Goal: Task Accomplishment & Management: Use online tool/utility

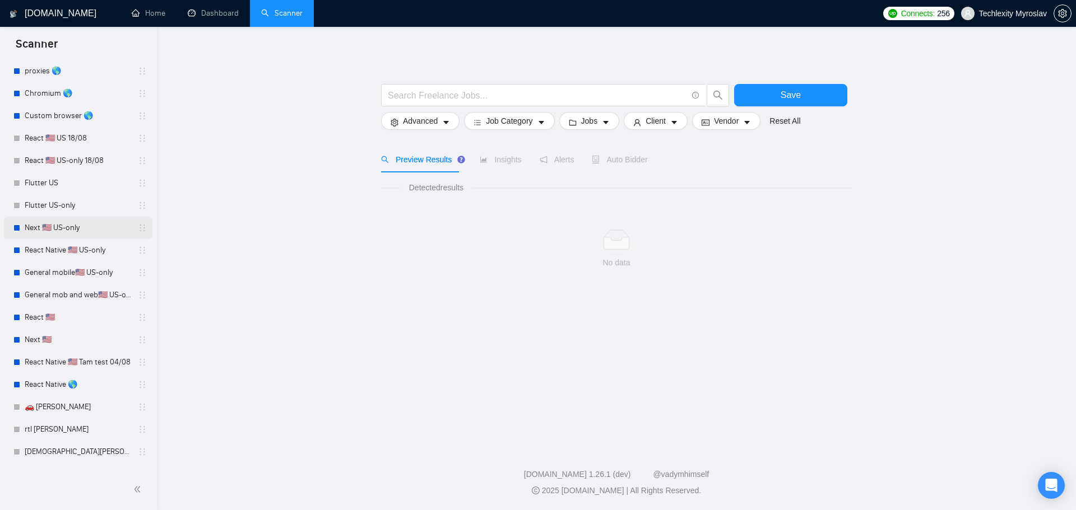
scroll to position [138, 0]
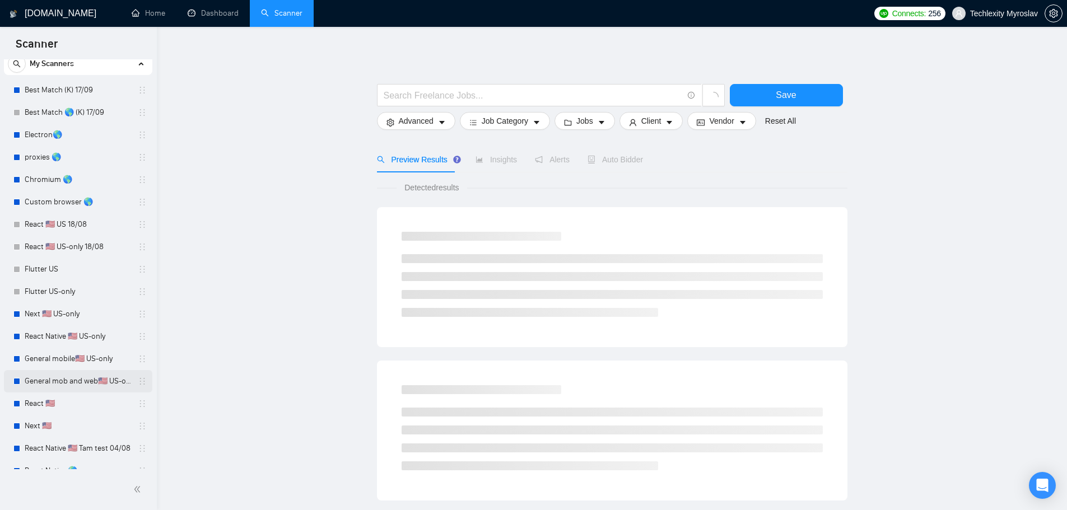
scroll to position [138, 0]
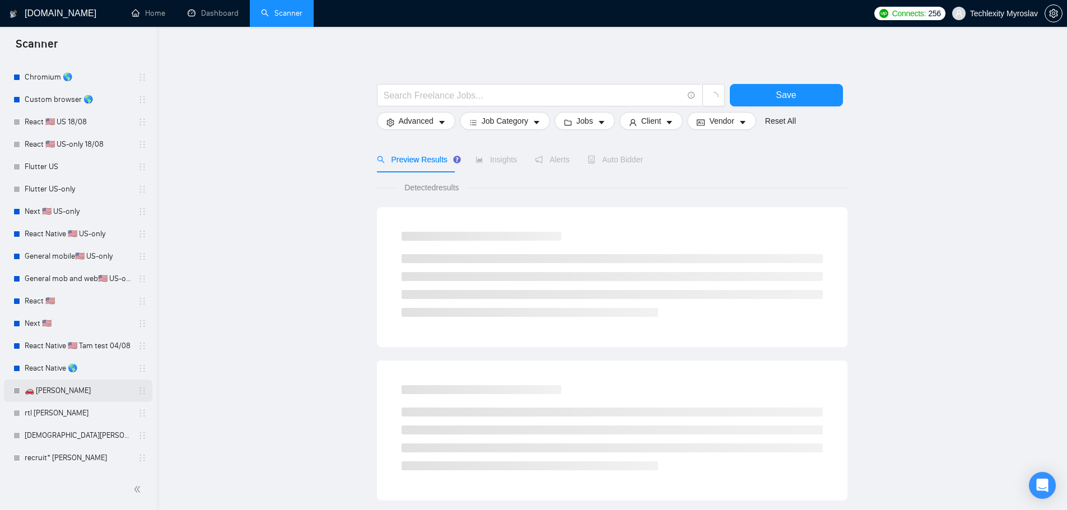
click at [78, 396] on link "🚗 [PERSON_NAME]" at bounding box center [78, 391] width 106 height 22
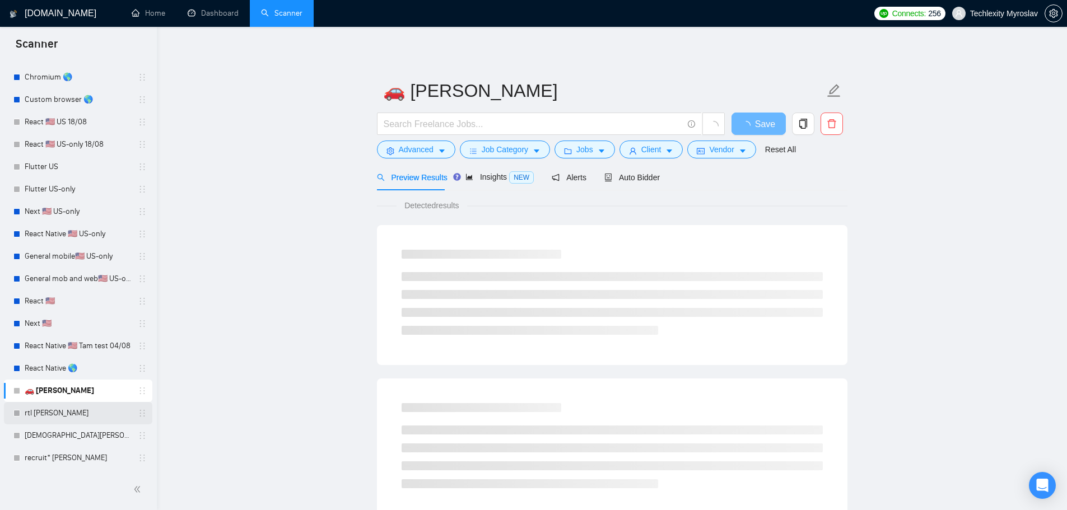
click at [72, 418] on link "rtl [PERSON_NAME]" at bounding box center [78, 413] width 106 height 22
click at [73, 435] on link "[DEMOGRAPHIC_DATA] [PERSON_NAME]" at bounding box center [78, 436] width 106 height 22
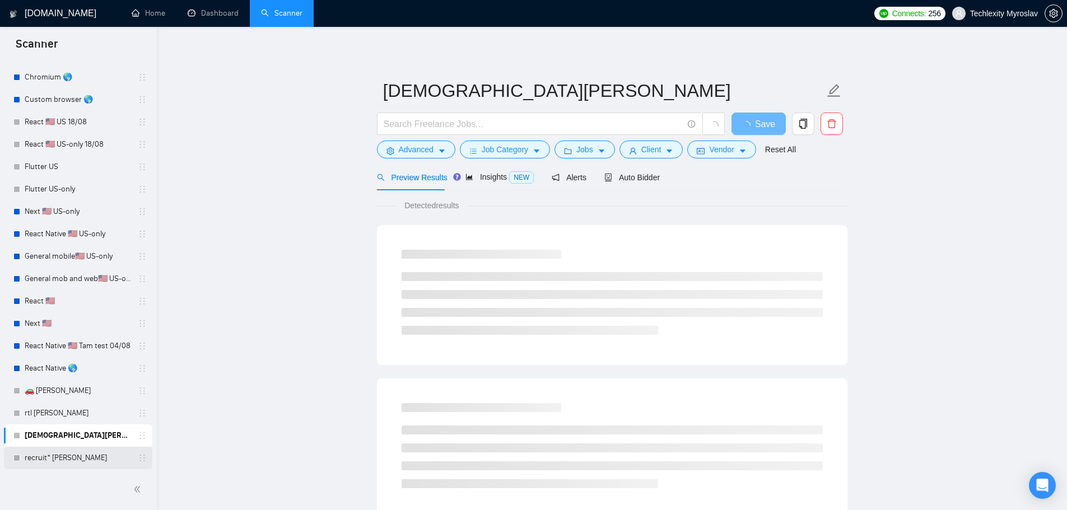
click at [72, 460] on link "recruit* [PERSON_NAME]" at bounding box center [78, 458] width 106 height 22
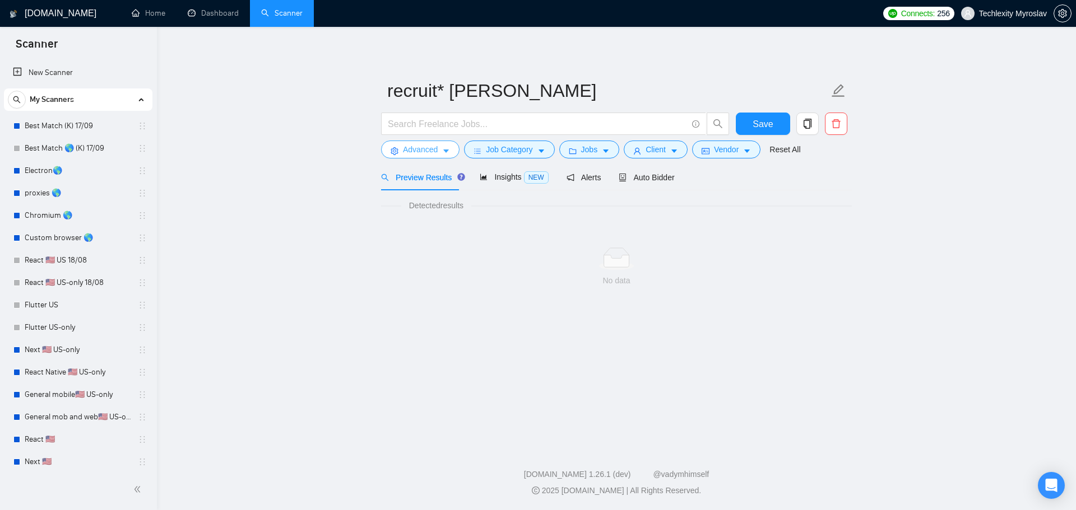
click at [396, 143] on button "Advanced" at bounding box center [420, 150] width 78 height 18
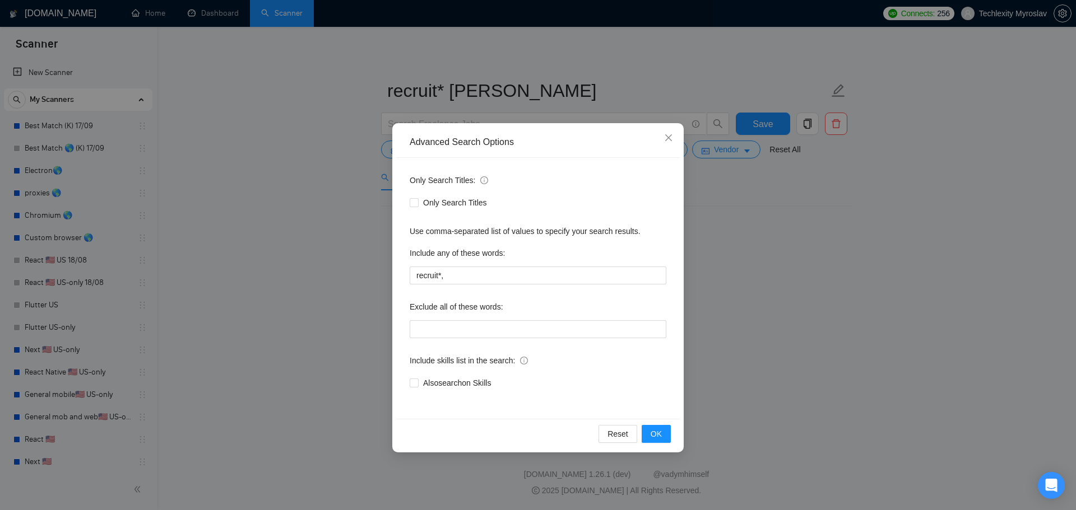
click at [786, 311] on div "Advanced Search Options Only Search Titles: Only Search Titles Use comma-separa…" at bounding box center [538, 255] width 1076 height 510
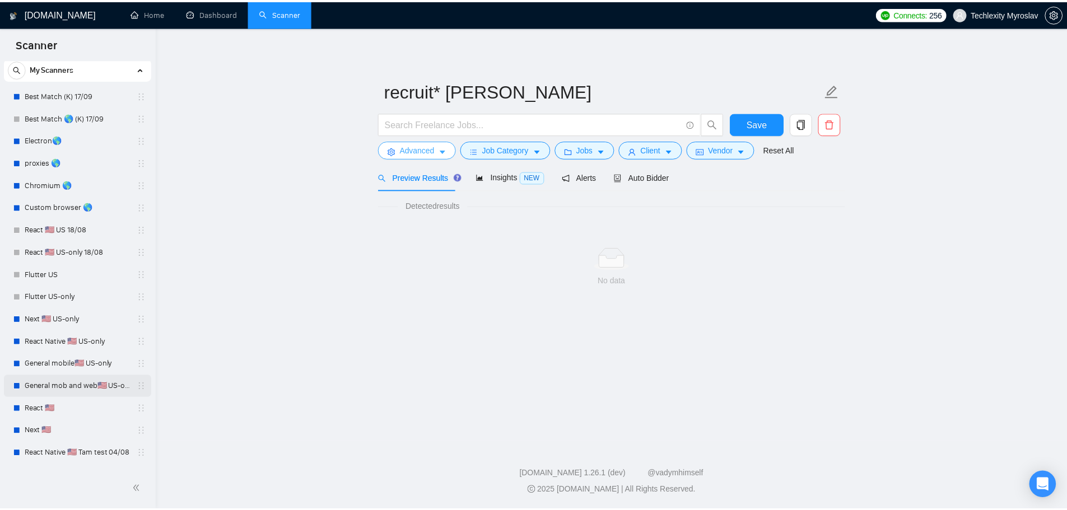
scroll to position [138, 0]
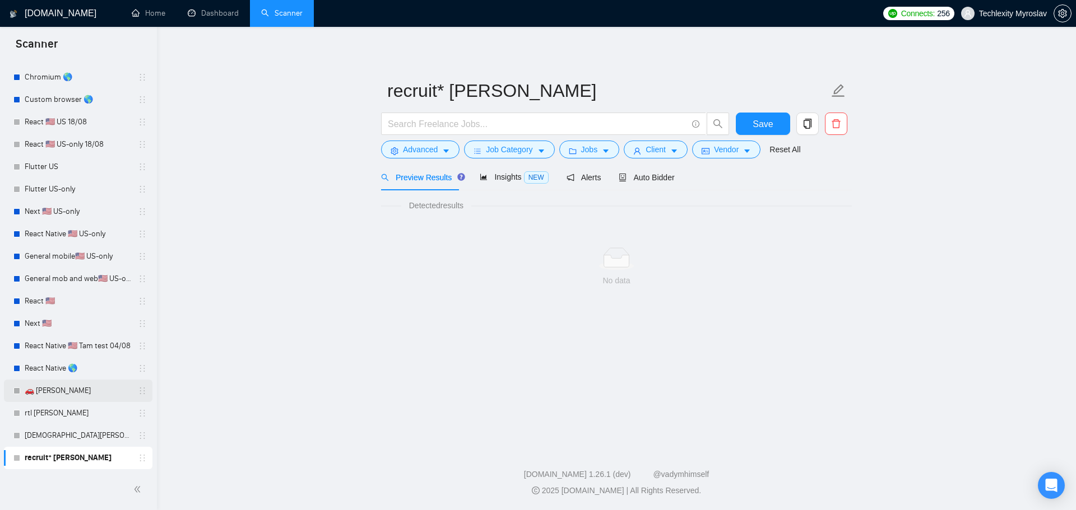
click at [69, 394] on link "🚗 [PERSON_NAME]" at bounding box center [78, 391] width 106 height 22
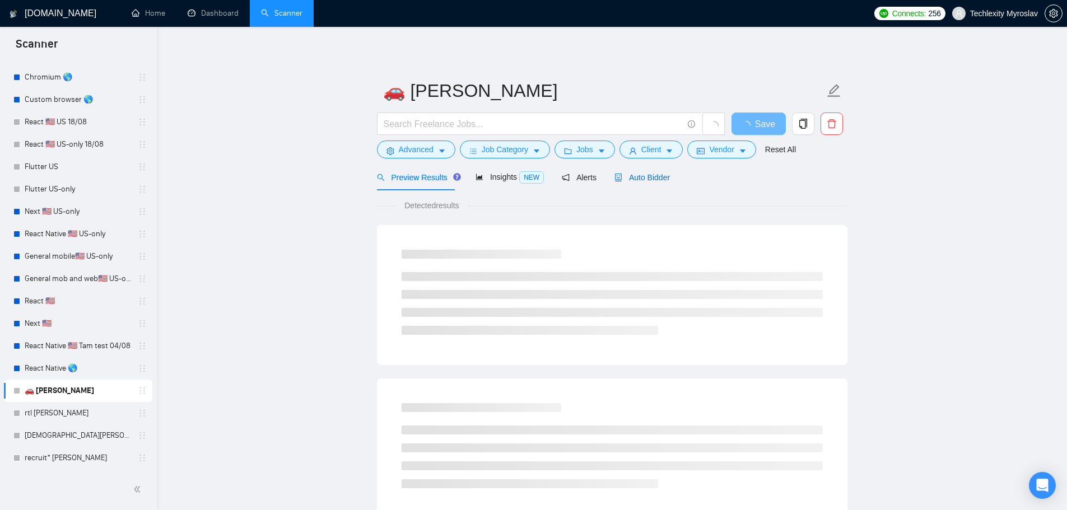
click at [632, 175] on span "Auto Bidder" at bounding box center [642, 177] width 55 height 9
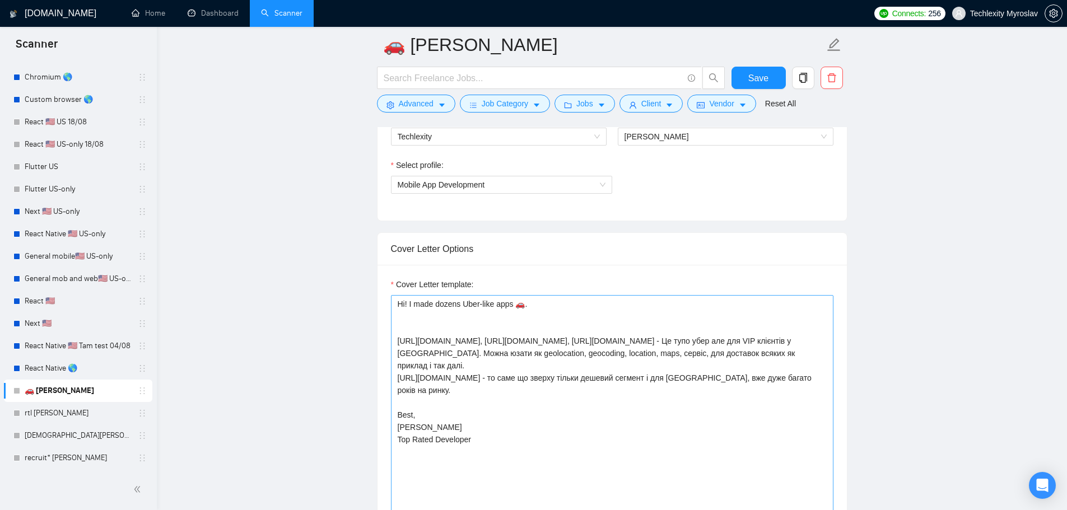
scroll to position [840, 0]
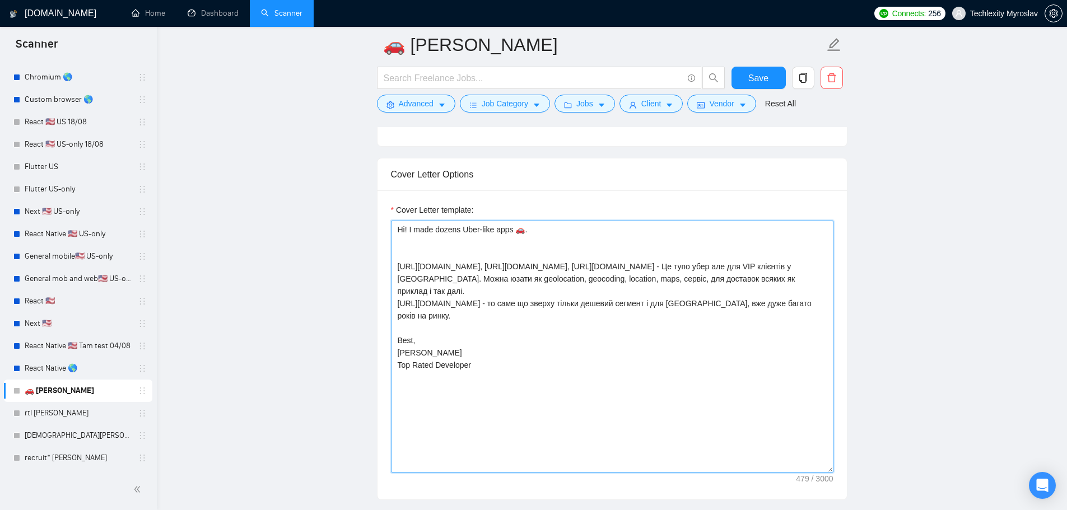
click at [590, 333] on textarea "Hi! I made dozens Uber-like apps 🚗. [URL][DOMAIN_NAME], [URL][DOMAIN_NAME], [UR…" at bounding box center [612, 347] width 443 height 252
click at [627, 334] on textarea "Hi! I made dozens Uber-like apps 🚗. [URL][DOMAIN_NAME], [URL][DOMAIN_NAME], [UR…" at bounding box center [612, 347] width 443 height 252
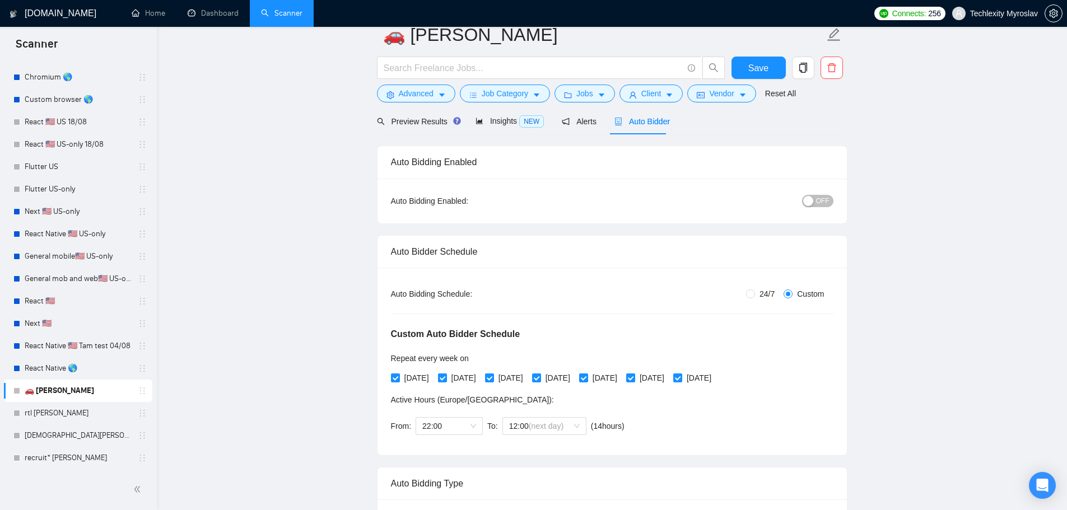
scroll to position [0, 0]
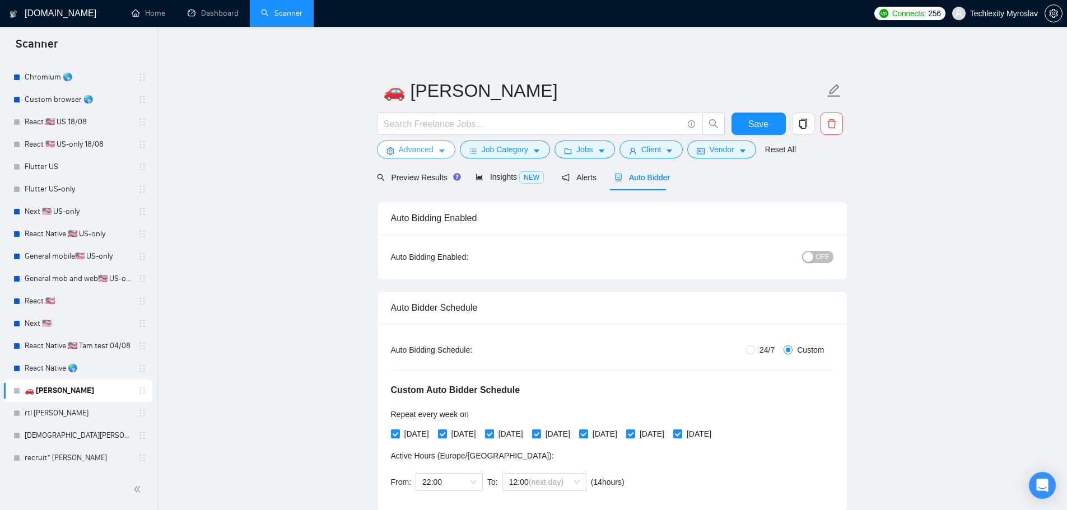
click at [401, 146] on span "Advanced" at bounding box center [416, 149] width 35 height 12
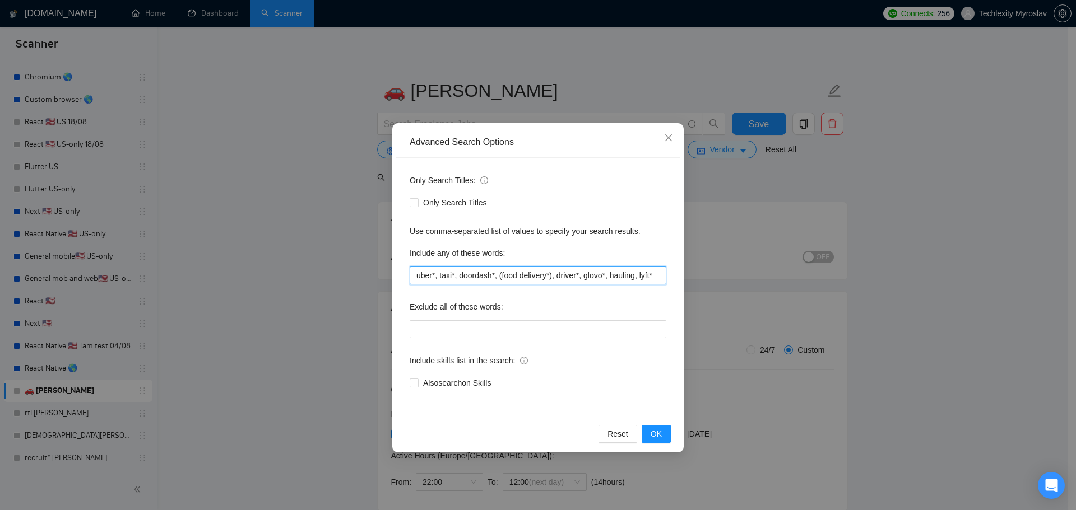
click at [453, 272] on input "uber*, taxi*, doordash*, (food delivery*), driver*, glovo*, hauling, lyft*" at bounding box center [538, 276] width 257 height 18
click at [506, 301] on div "Exclude all of these words:" at bounding box center [538, 309] width 257 height 22
drag, startPoint x: 406, startPoint y: 142, endPoint x: 569, endPoint y: 401, distance: 306.4
click at [569, 401] on div "Advanced Search Options Only Search Titles: Only Search Titles Use comma-separa…" at bounding box center [537, 287] width 291 height 329
copy div "Advanced Search Options Only Search Titles: Only Search Titles Use comma-separa…"
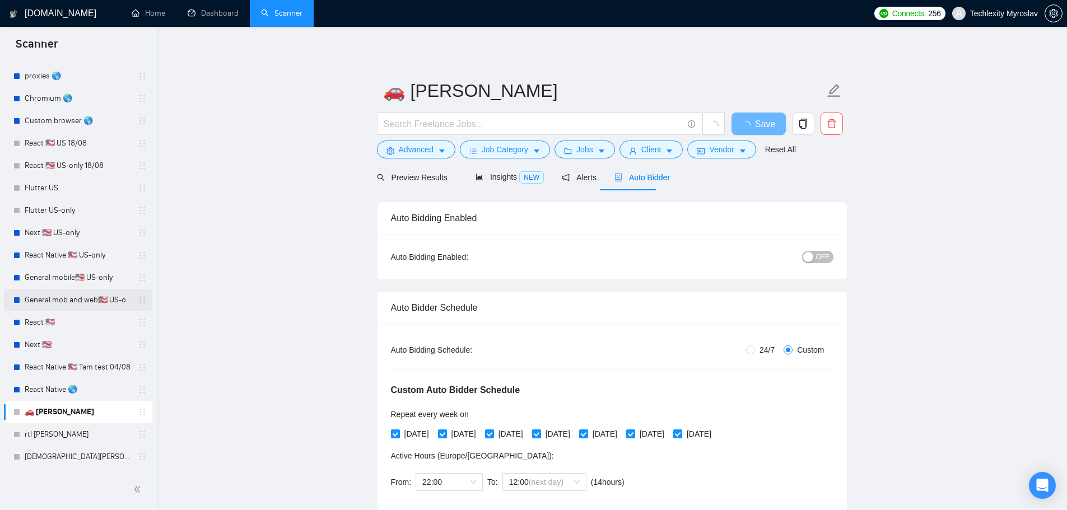
scroll to position [138, 0]
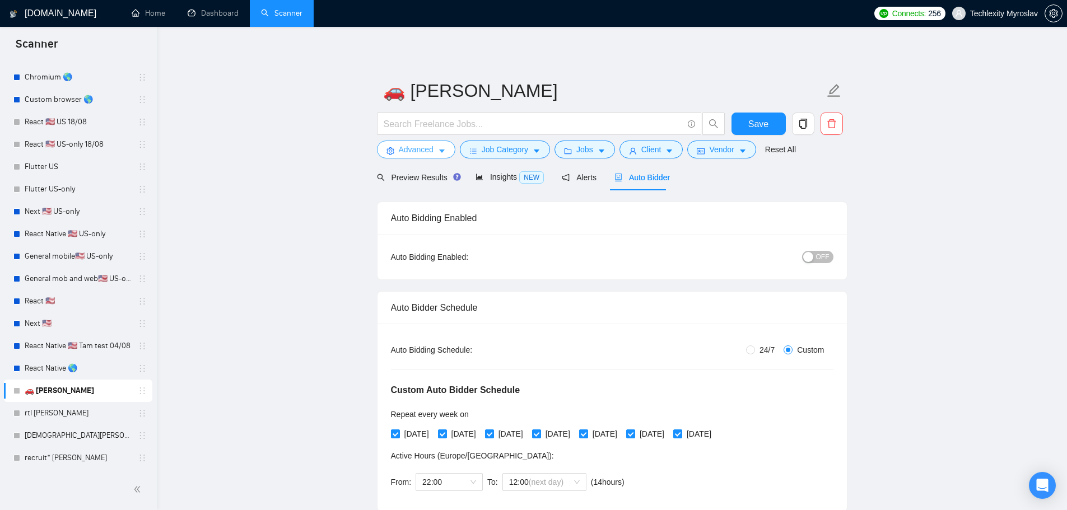
click at [403, 147] on span "Advanced" at bounding box center [416, 149] width 35 height 12
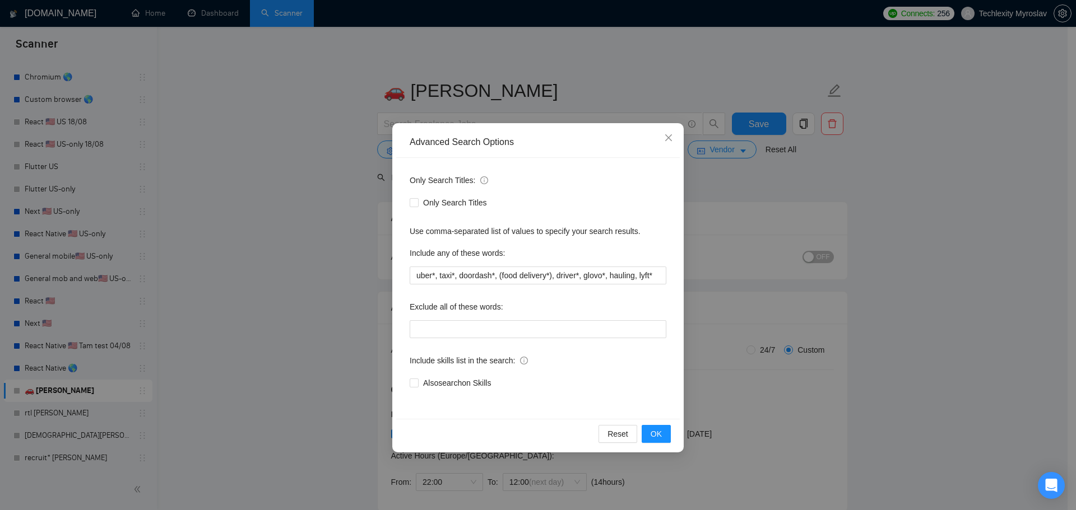
click at [360, 147] on div "Advanced Search Options Only Search Titles: Only Search Titles Use comma-separa…" at bounding box center [538, 255] width 1076 height 510
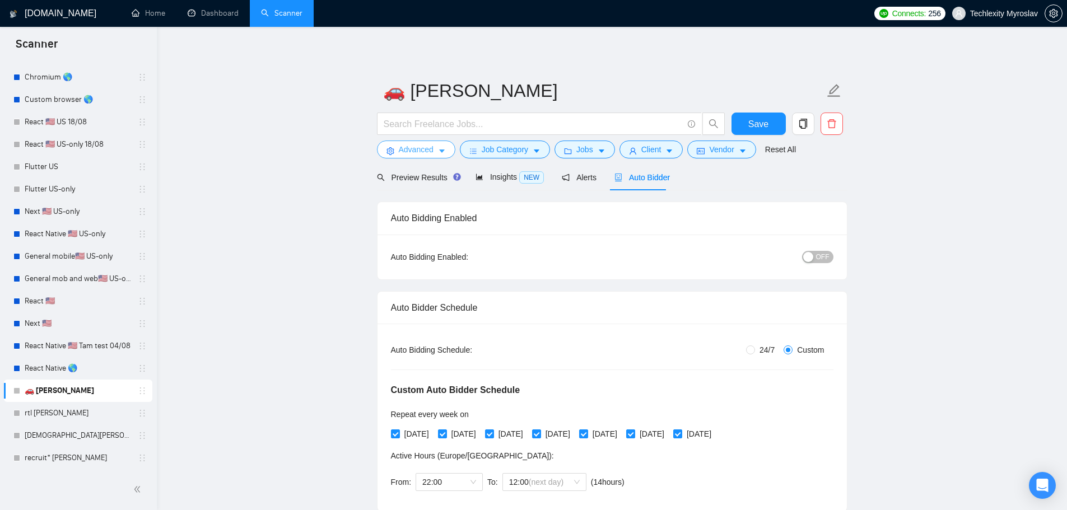
click at [396, 151] on button "Advanced" at bounding box center [416, 150] width 78 height 18
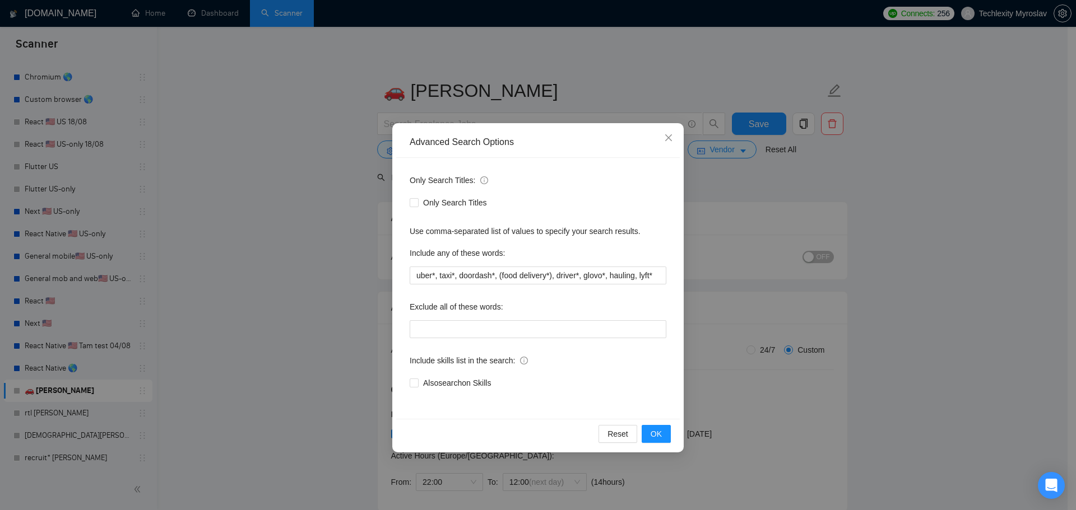
click at [385, 151] on div "Advanced Search Options Only Search Titles: Only Search Titles Use comma-separa…" at bounding box center [538, 255] width 1076 height 510
